Goal: Navigation & Orientation: Find specific page/section

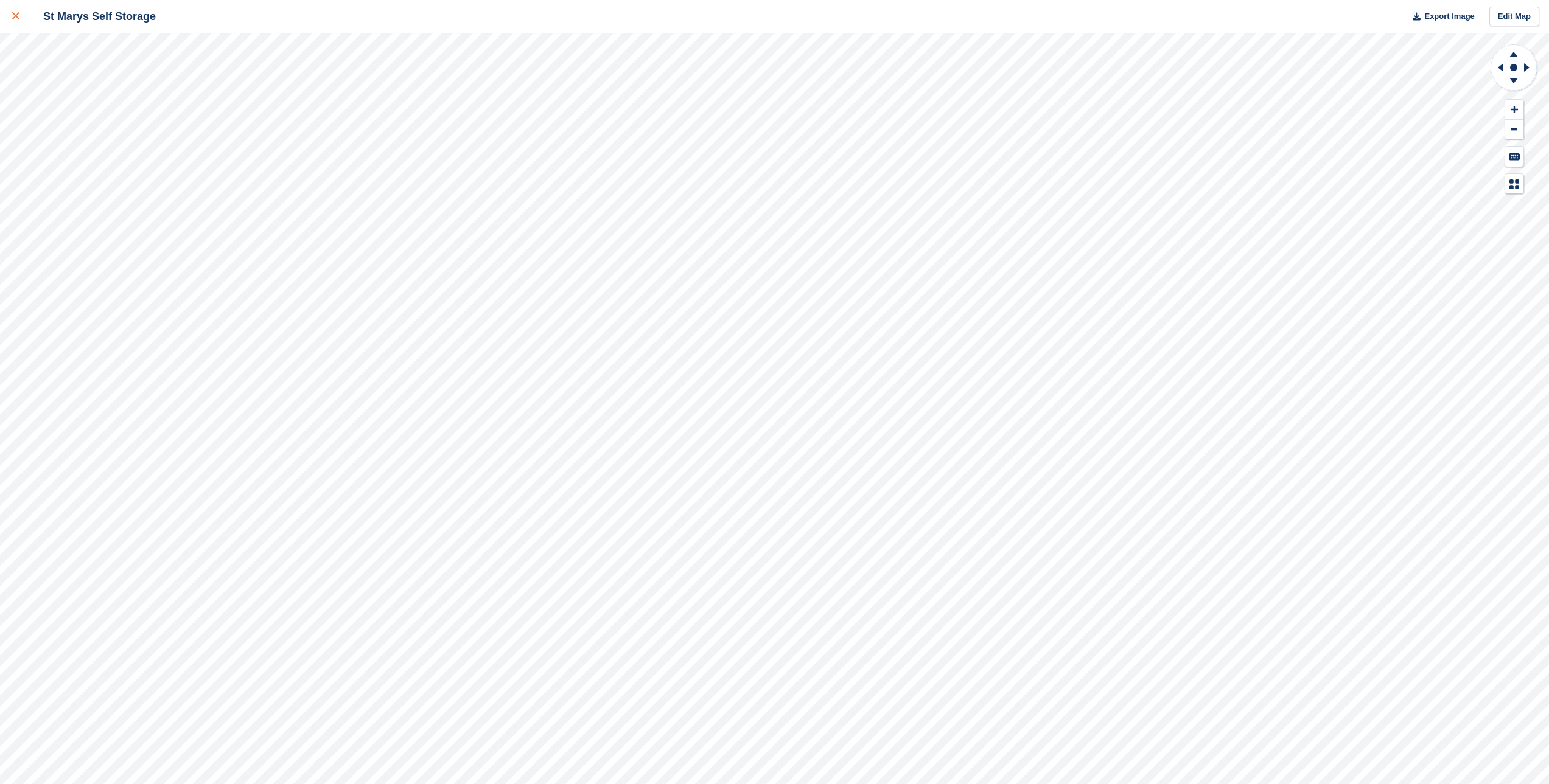
click at [17, 26] on link at bounding box center [16, 16] width 32 height 33
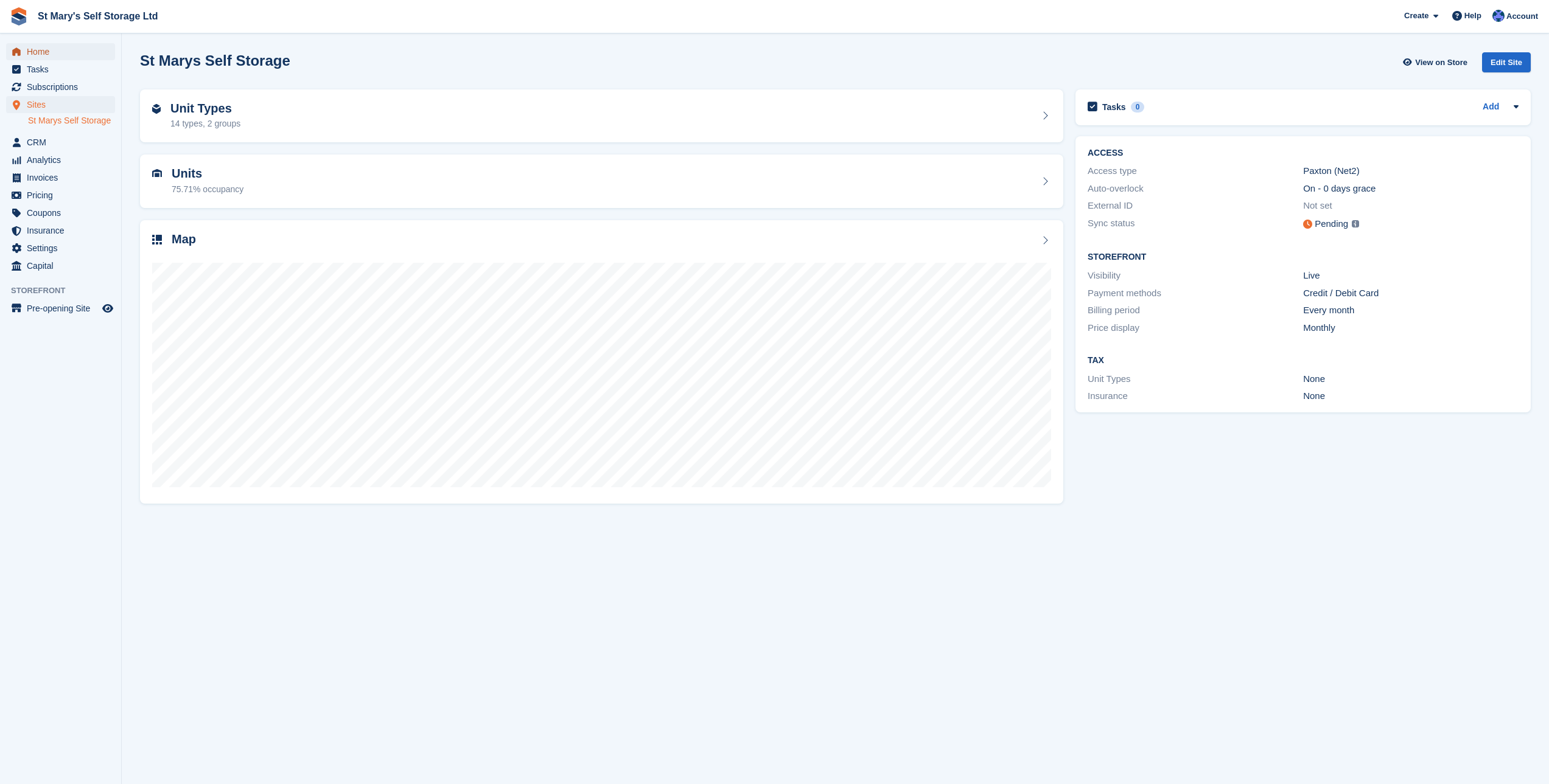
click at [74, 51] on span "Home" at bounding box center [63, 52] width 73 height 17
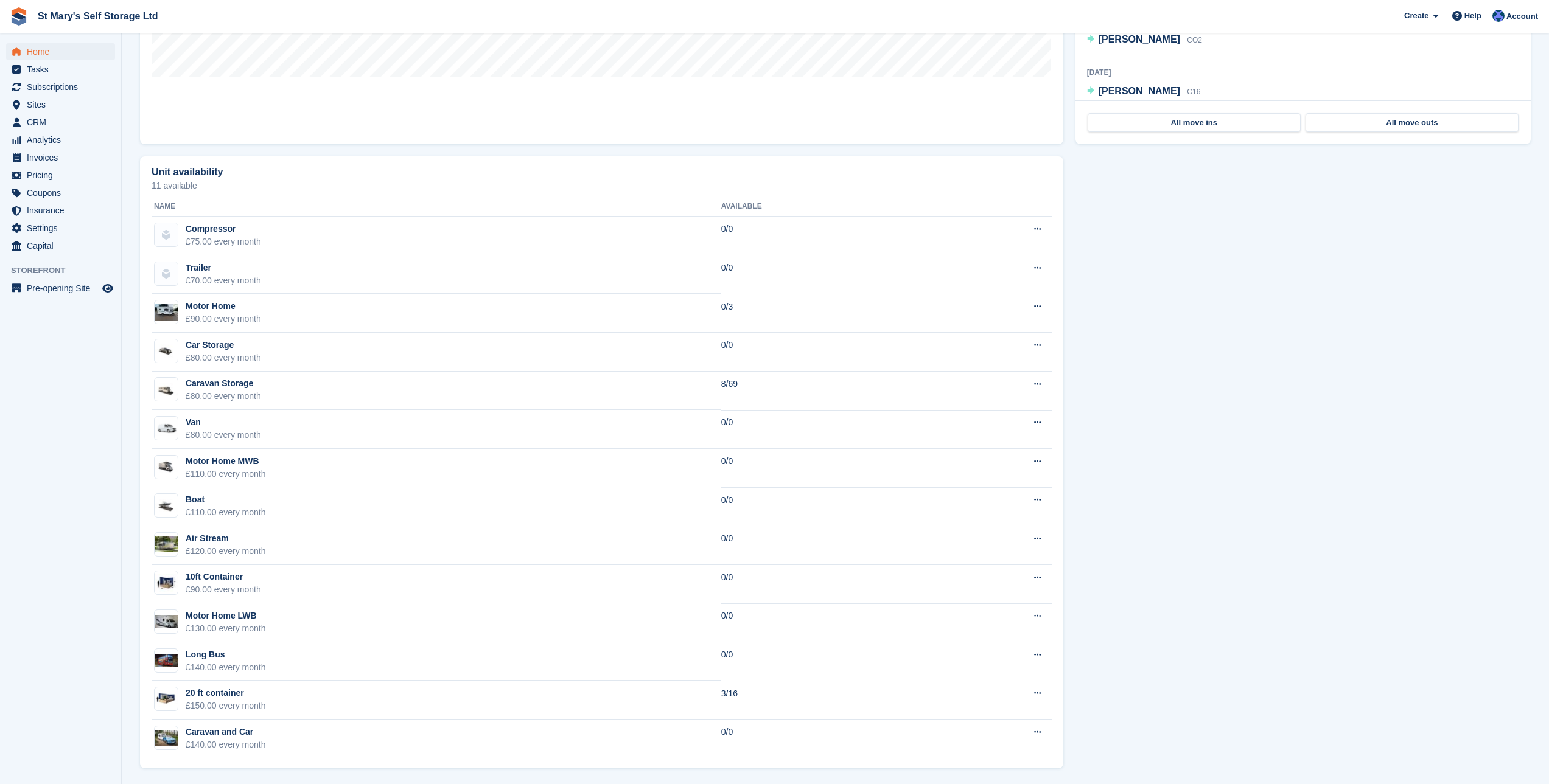
scroll to position [570, 0]
click at [128, 207] on section "NEW Make extra revenue with our new price increases tool Rooted in industry bes…" at bounding box center [835, 107] width 1427 height 1354
